Goal: Check status: Check status

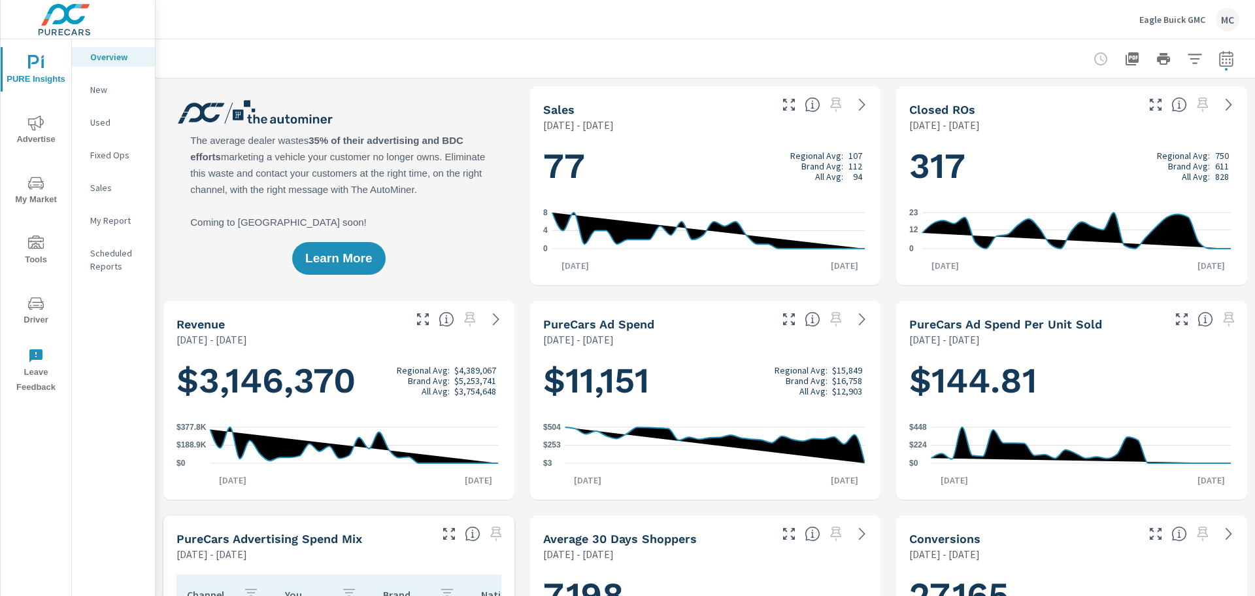
click at [1222, 62] on icon "button" at bounding box center [1226, 60] width 9 height 5
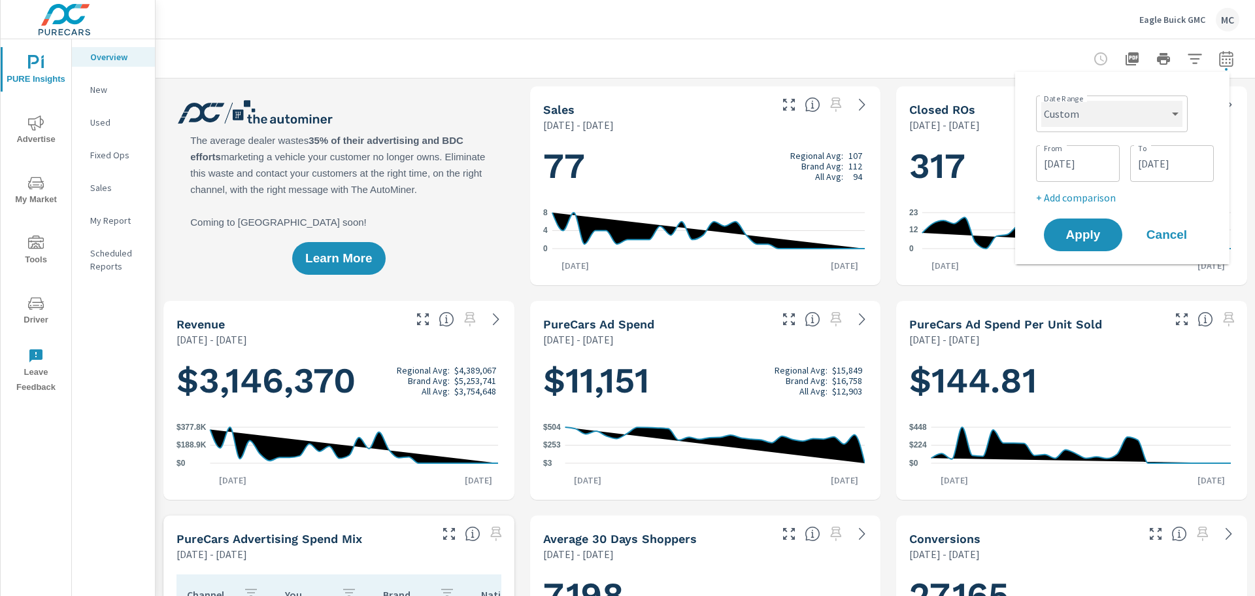
click at [1074, 116] on select "Custom [DATE] Last week Last 7 days Last 14 days Last 30 days Last 45 days Last…" at bounding box center [1112, 114] width 141 height 26
click at [1042, 101] on select "Custom [DATE] Last week Last 7 days Last 14 days Last 30 days Last 45 days Last…" at bounding box center [1112, 114] width 141 height 26
select select "Last month"
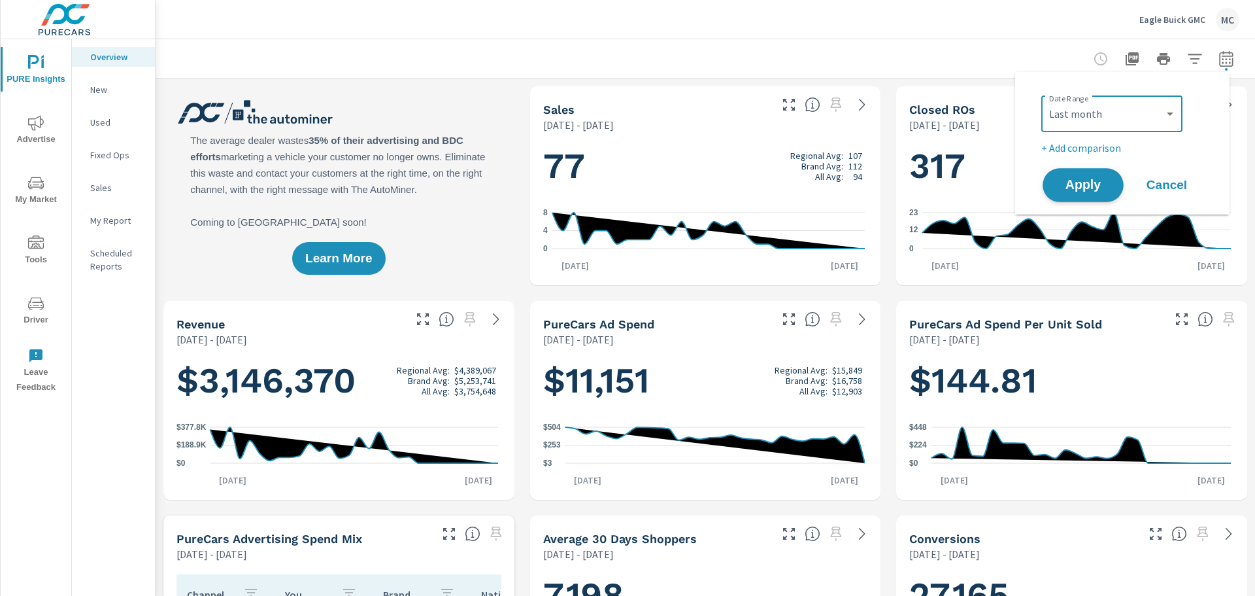
click at [1075, 180] on span "Apply" at bounding box center [1084, 185] width 54 height 12
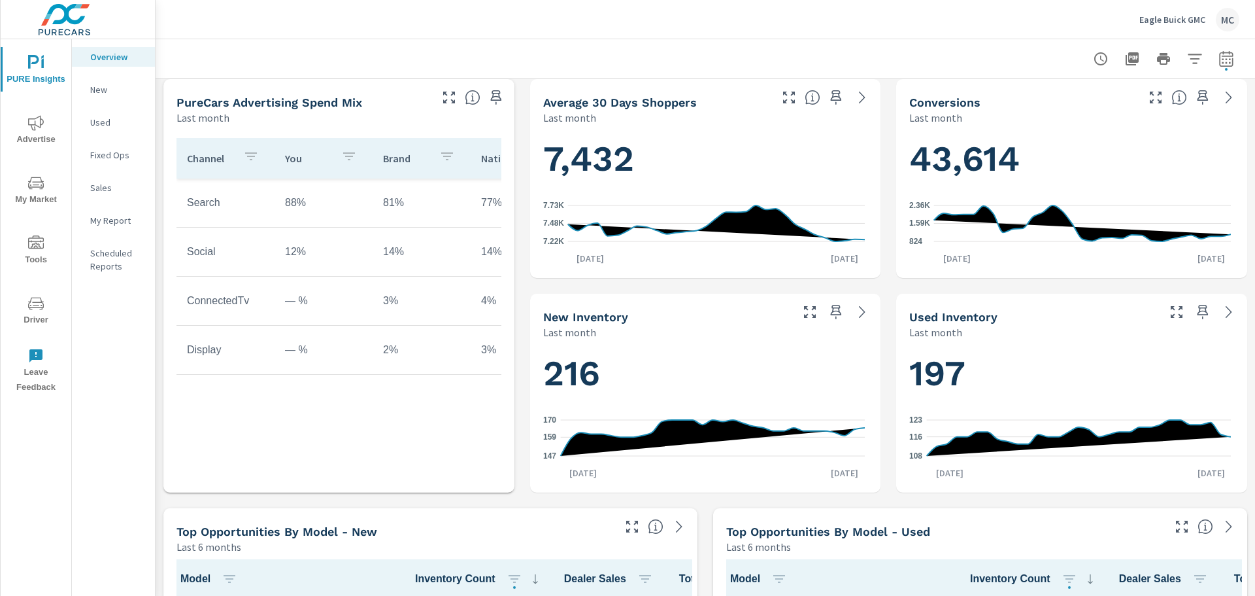
scroll to position [1627, 0]
